Goal: Task Accomplishment & Management: Manage account settings

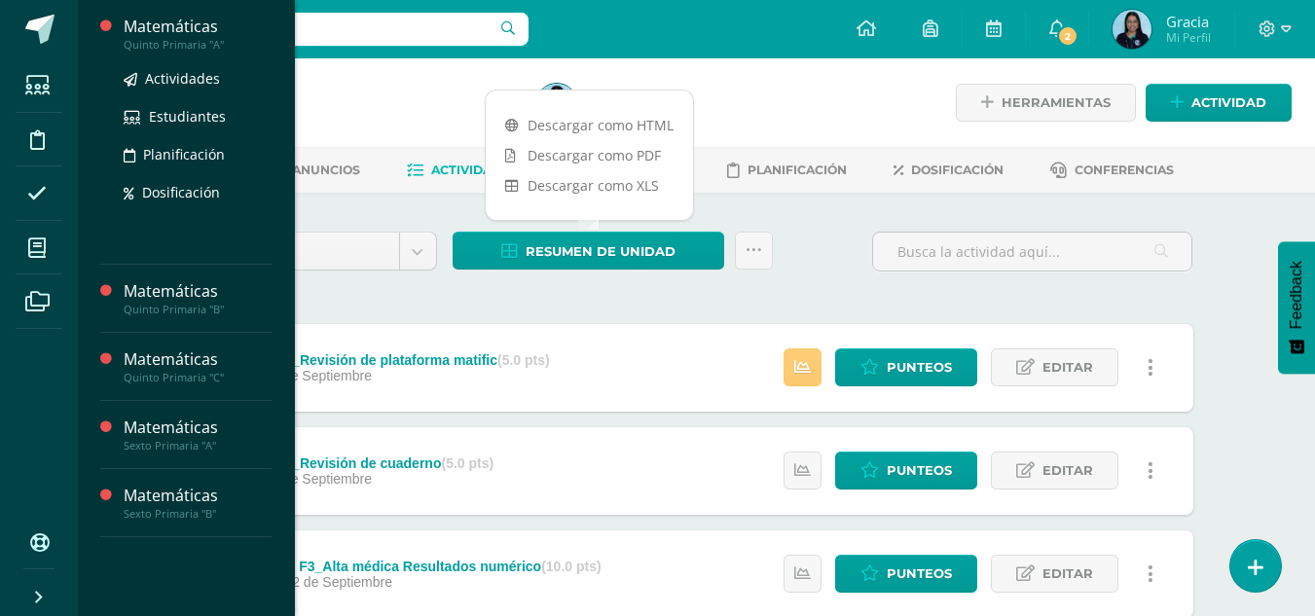
click at [166, 26] on div "Matemáticas" at bounding box center [198, 27] width 148 height 22
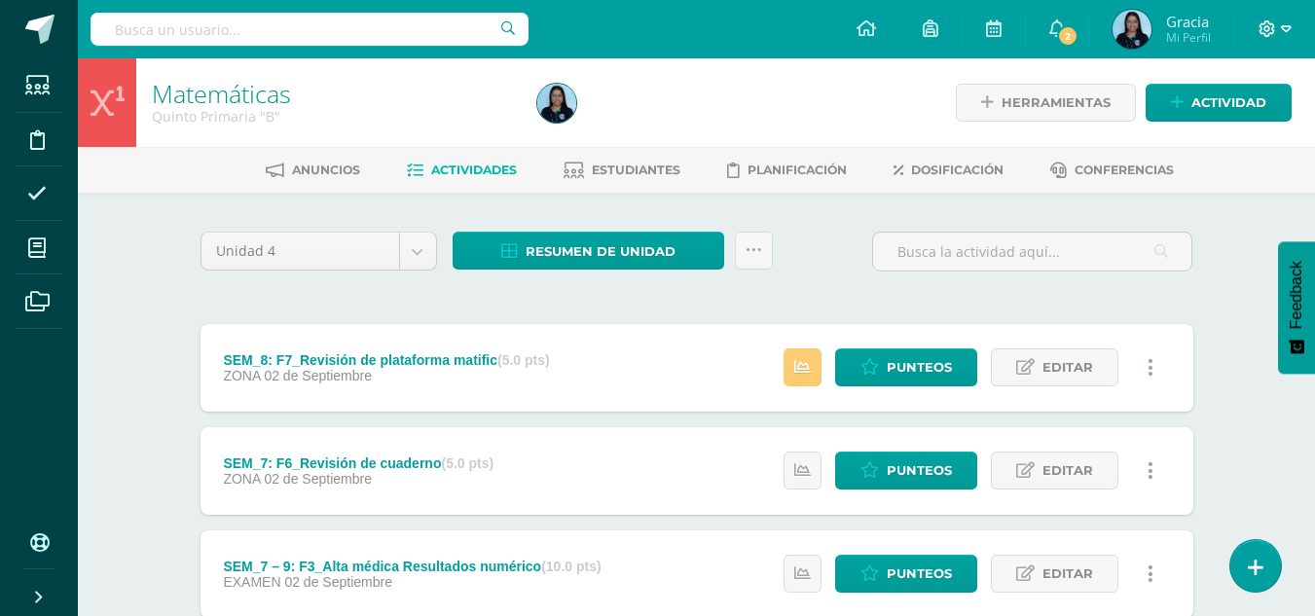
click at [1279, 36] on span at bounding box center [1274, 28] width 33 height 21
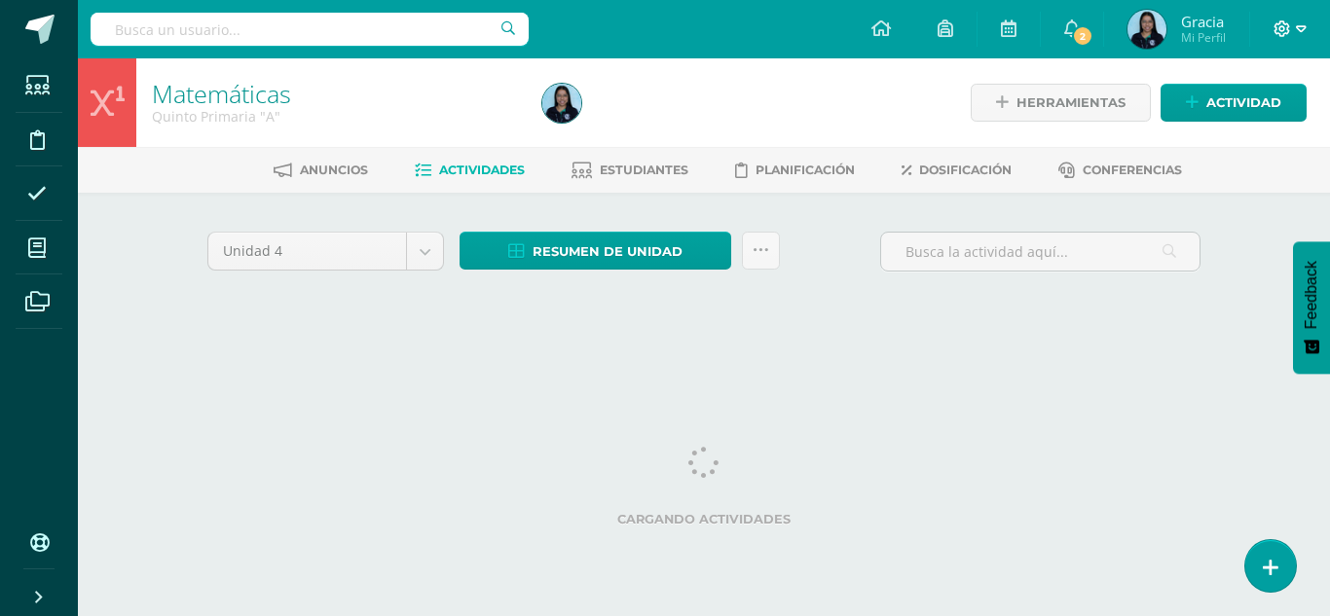
click at [1283, 23] on icon at bounding box center [1282, 29] width 18 height 18
click at [1200, 102] on span "Configuración" at bounding box center [1240, 104] width 91 height 18
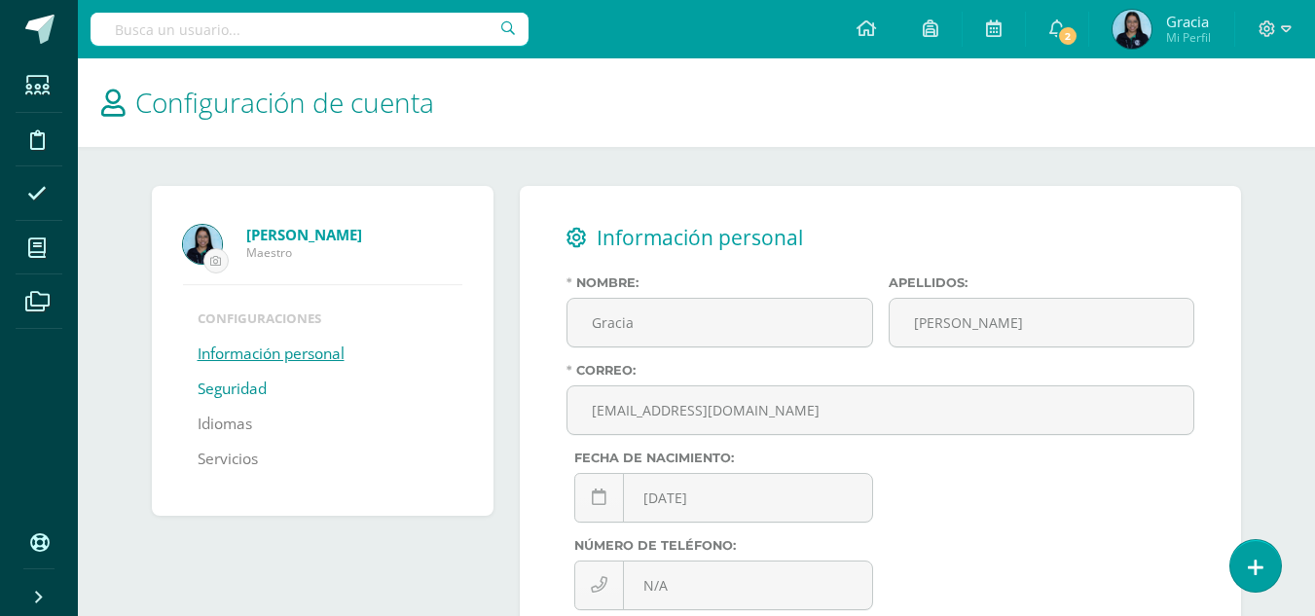
click at [234, 390] on link "Seguridad" at bounding box center [232, 389] width 69 height 35
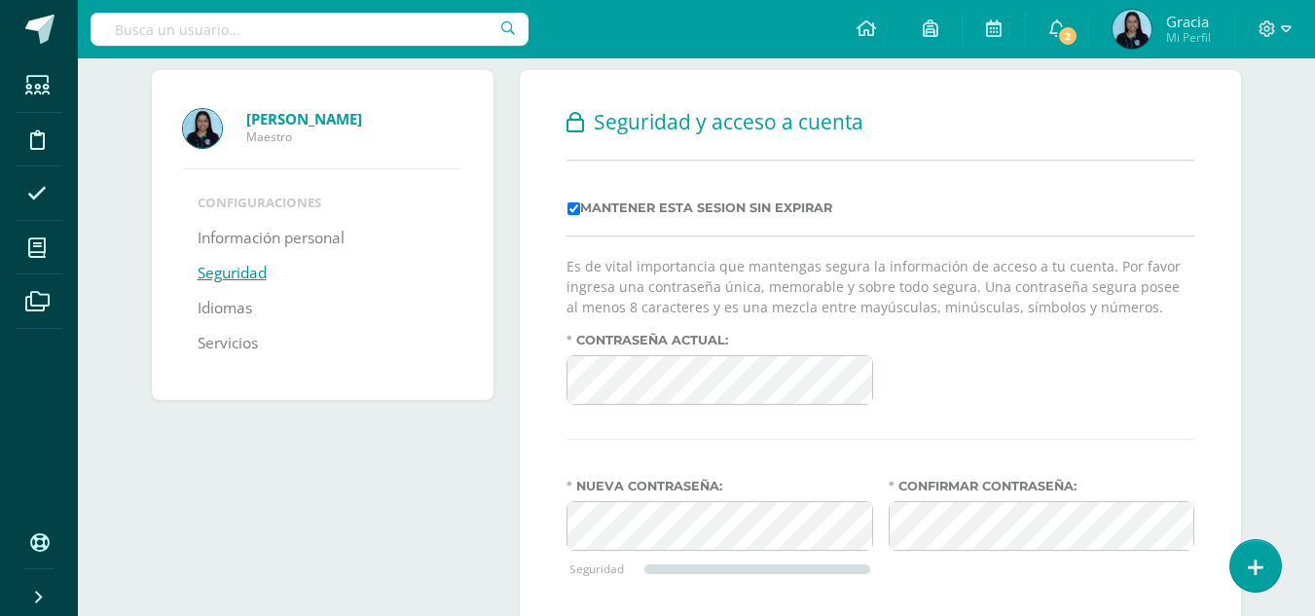
scroll to position [123, 0]
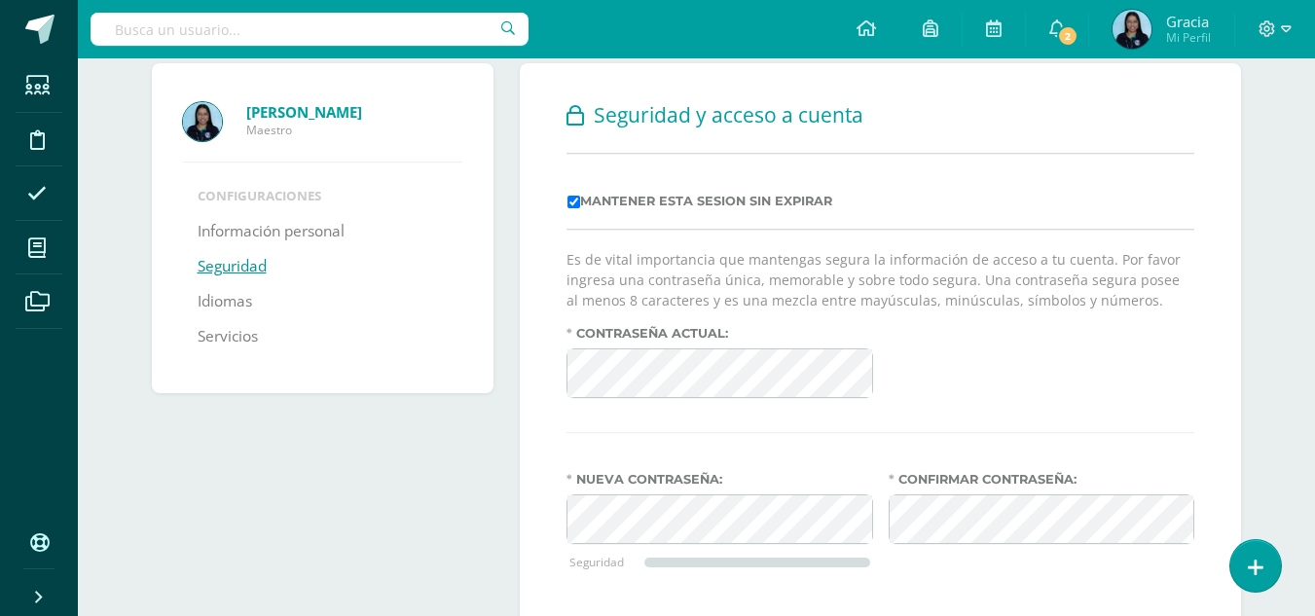
click at [1138, 327] on div "Contraseña actual:" at bounding box center [880, 370] width 643 height 88
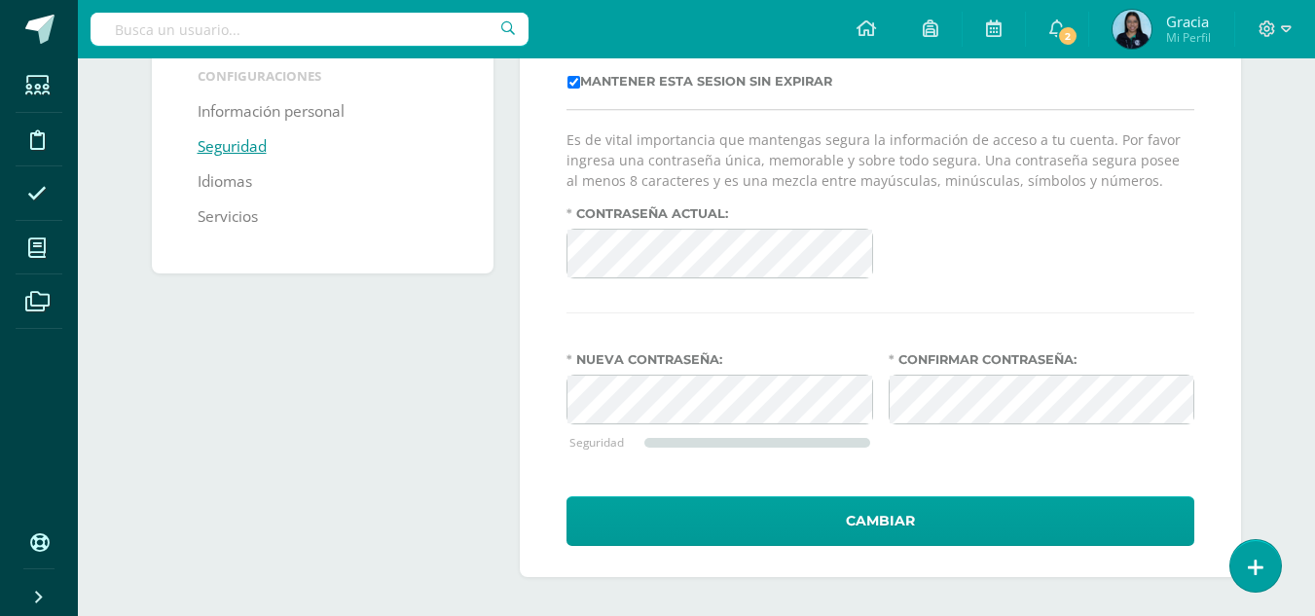
click at [765, 367] on div "Nueva contraseña: Seguridad" at bounding box center [720, 415] width 322 height 126
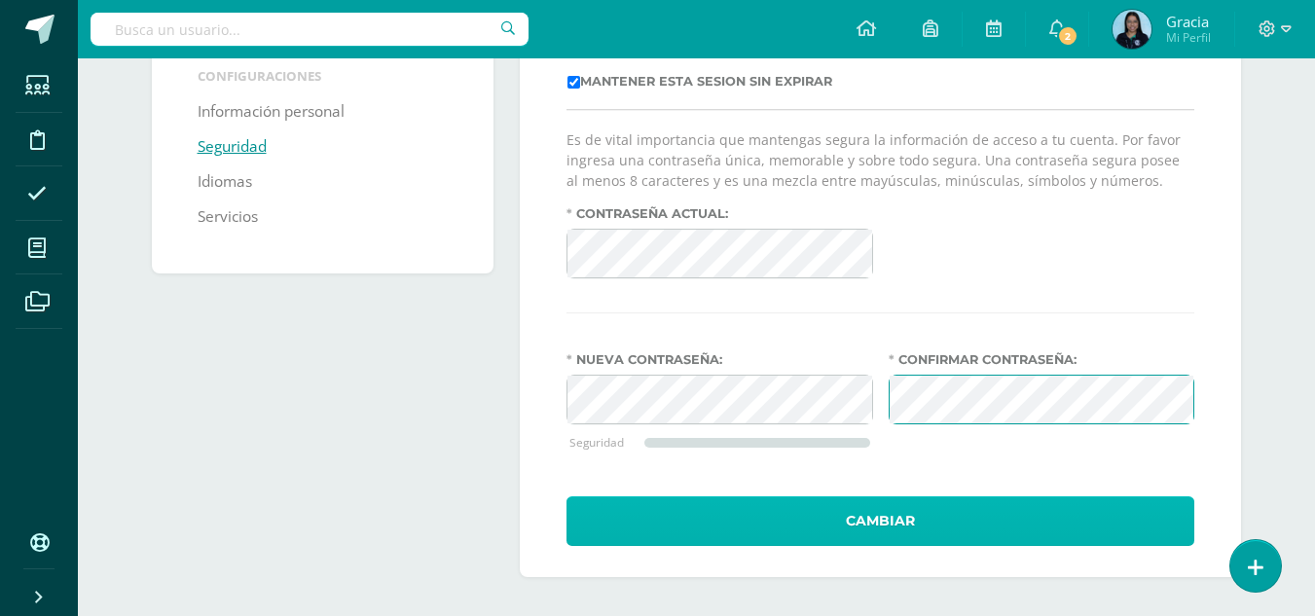
click at [842, 511] on button "Cambiar" at bounding box center [880, 521] width 628 height 50
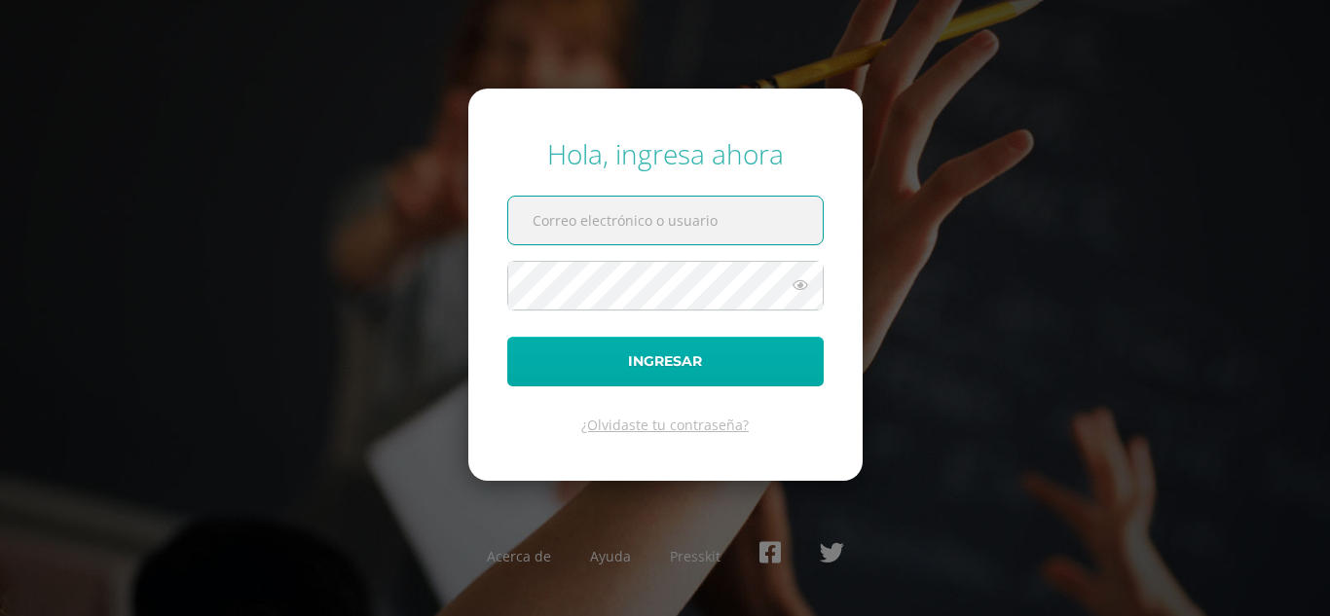
type input "[EMAIL_ADDRESS][DOMAIN_NAME]"
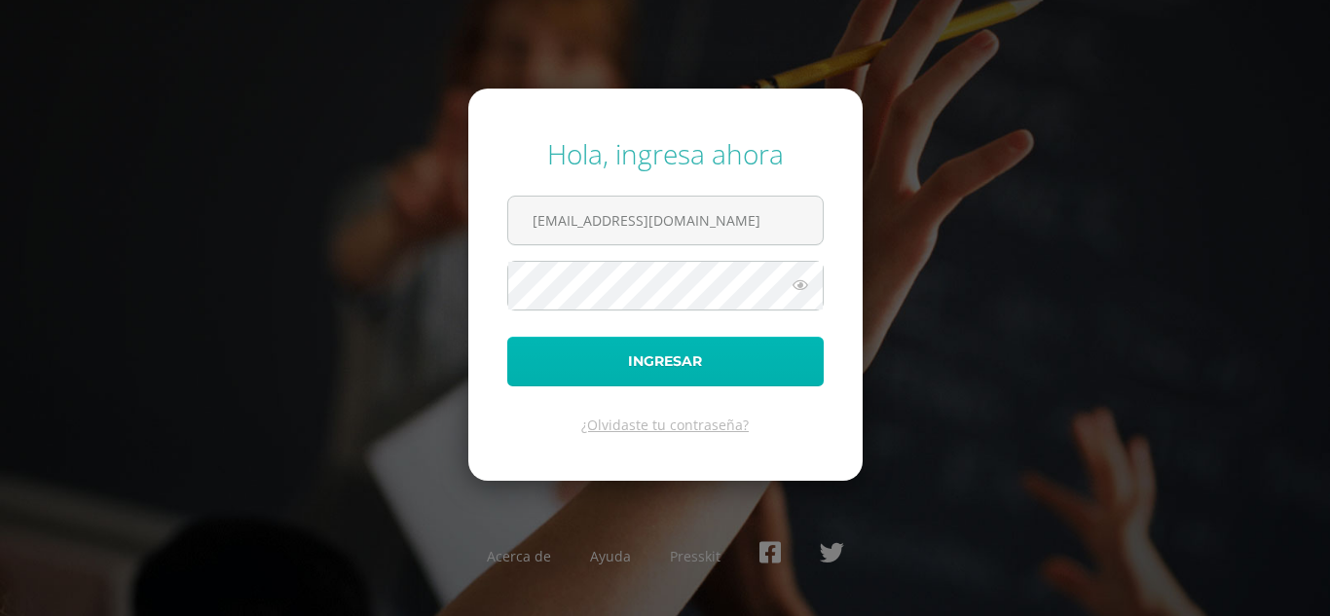
click at [713, 375] on button "Ingresar" at bounding box center [665, 362] width 316 height 50
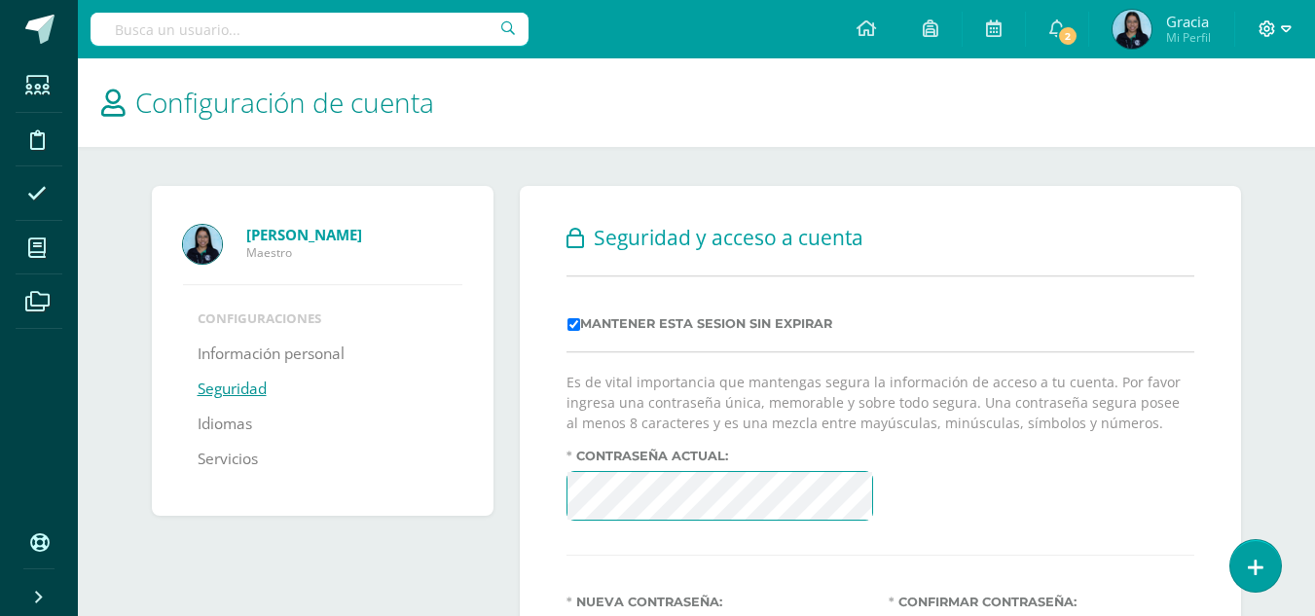
click at [1274, 38] on span at bounding box center [1274, 28] width 33 height 21
click at [1225, 137] on span "Cerrar sesión" at bounding box center [1226, 133] width 88 height 18
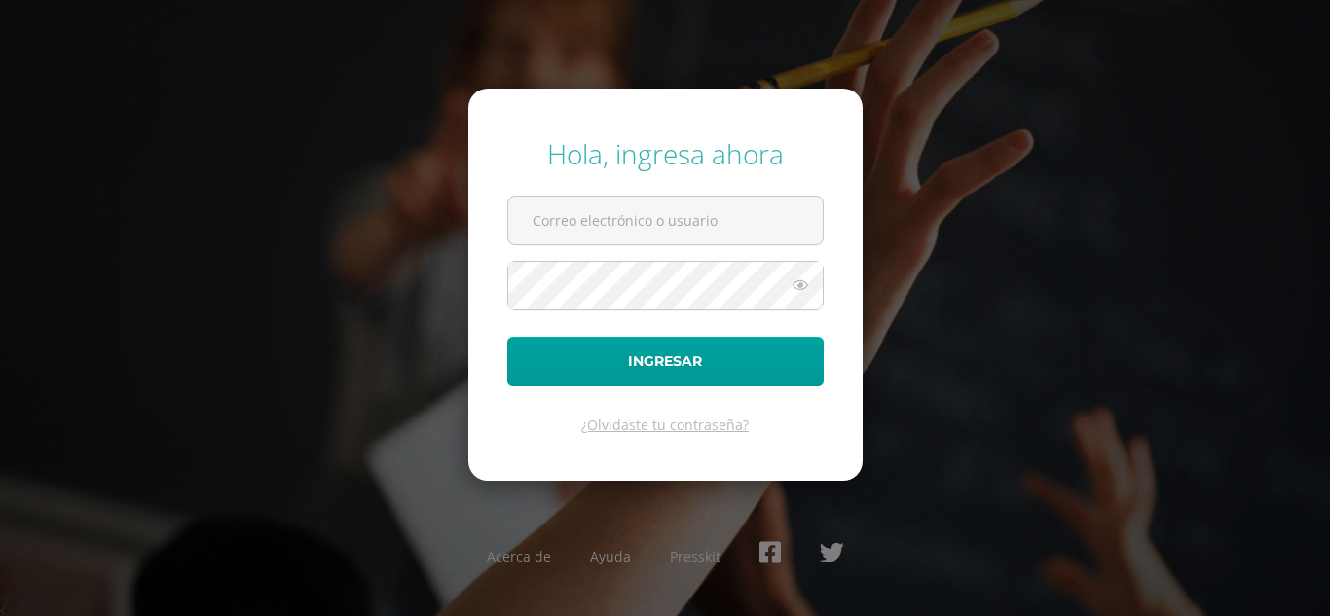
type input "[EMAIL_ADDRESS][DOMAIN_NAME]"
click at [805, 289] on icon at bounding box center [799, 284] width 25 height 23
click at [507, 337] on button "Ingresar" at bounding box center [665, 362] width 316 height 50
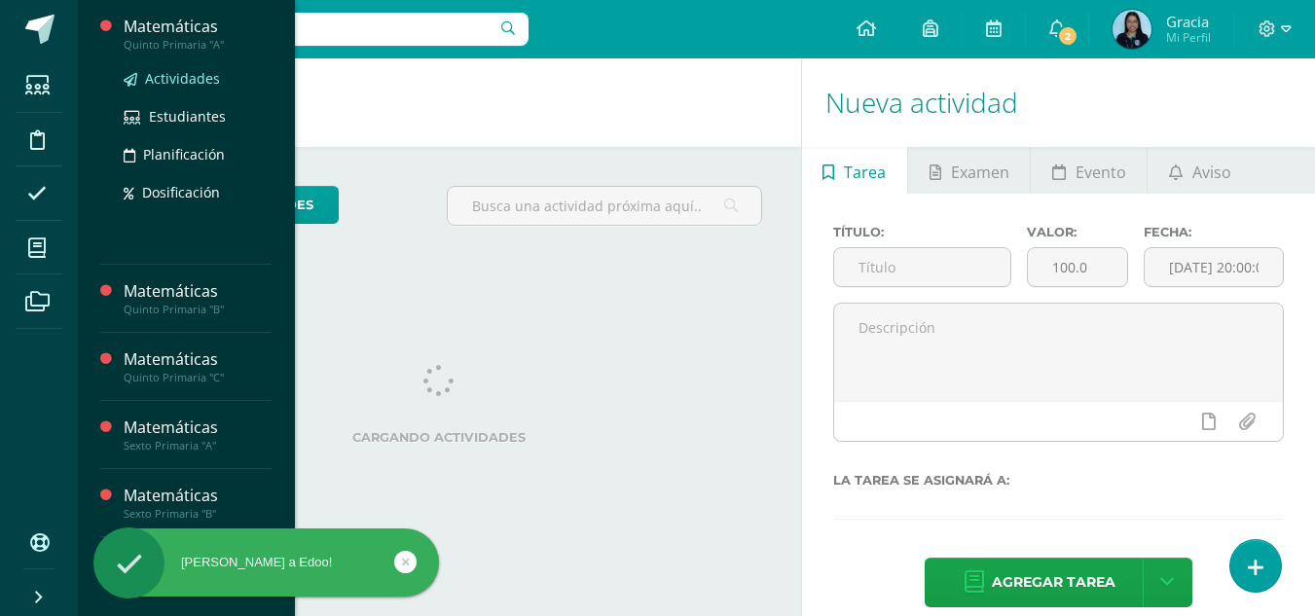
click at [164, 74] on span "Actividades" at bounding box center [182, 78] width 75 height 18
